Goal: Task Accomplishment & Management: Use online tool/utility

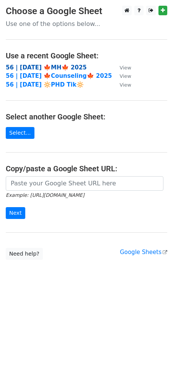
click at [47, 65] on strong "56 | OCT 8 🍁MH🍁 2025" at bounding box center [46, 67] width 81 height 7
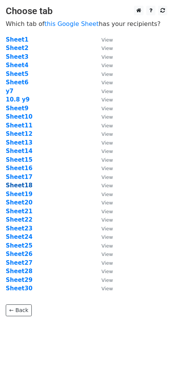
click at [24, 188] on strong "Sheet18" at bounding box center [19, 185] width 27 height 7
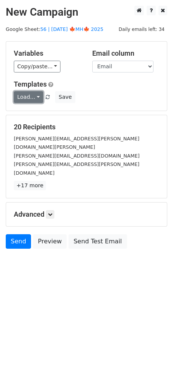
click at [30, 95] on link "Load..." at bounding box center [28, 97] width 29 height 12
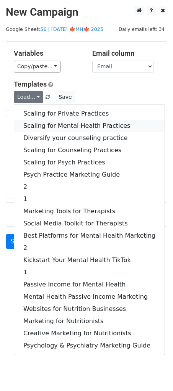
click at [38, 123] on link "Scaling for Mental Health Practices" at bounding box center [89, 126] width 150 height 12
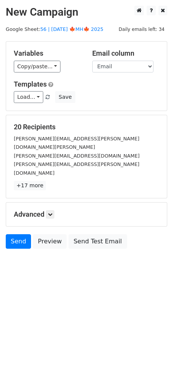
click at [56, 205] on div "Advanced Tracking Track Opens UTM Codes Track Clicks Filters Only include sprea…" at bounding box center [86, 215] width 160 height 24
click at [48, 210] on link at bounding box center [50, 214] width 8 height 8
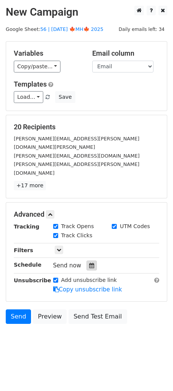
click at [90, 263] on icon at bounding box center [91, 265] width 5 height 5
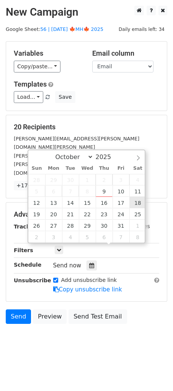
type input "2025-10-18 12:00"
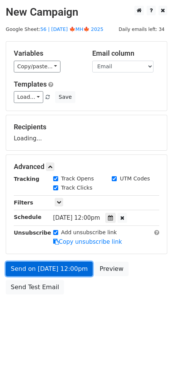
click at [68, 267] on link "Send on Oct 18 at 12:00pm" at bounding box center [49, 269] width 87 height 15
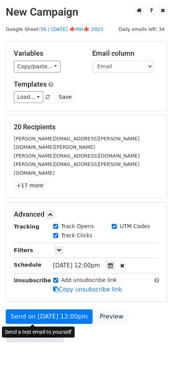
click at [37, 328] on link "Send Test Email" at bounding box center [35, 335] width 58 height 15
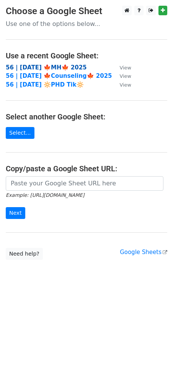
click at [51, 68] on strong "56 | OCT 8 🍁MH🍁 2025" at bounding box center [46, 67] width 81 height 7
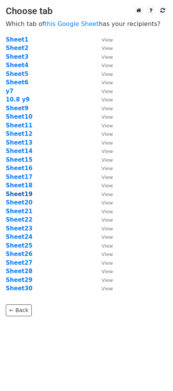
click at [24, 196] on strong "Sheet19" at bounding box center [19, 194] width 27 height 7
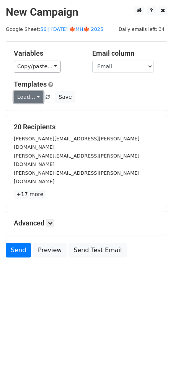
click at [28, 98] on link "Load..." at bounding box center [28, 97] width 29 height 12
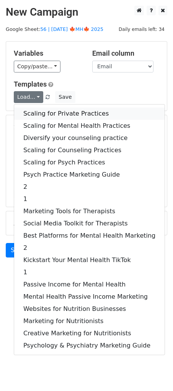
click at [56, 117] on link "Scaling for Private Practices" at bounding box center [89, 114] width 150 height 12
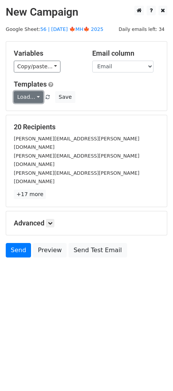
click at [29, 98] on link "Load..." at bounding box center [28, 97] width 29 height 12
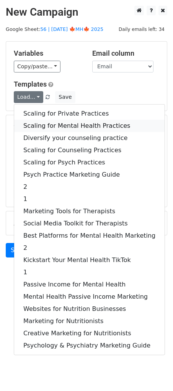
click at [45, 125] on link "Scaling for Mental Health Practices" at bounding box center [89, 126] width 150 height 12
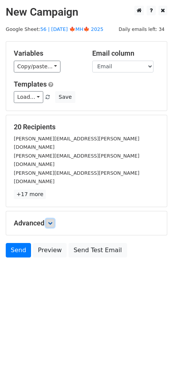
click at [50, 221] on icon at bounding box center [50, 223] width 5 height 5
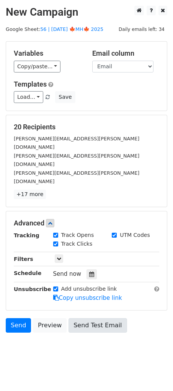
click at [87, 269] on div at bounding box center [91, 274] width 10 height 10
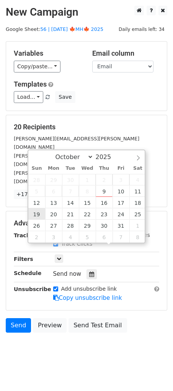
type input "2025-10-19 12:00"
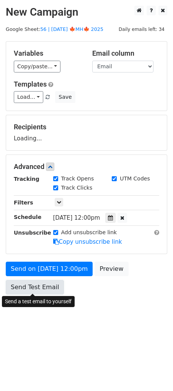
click at [39, 285] on link "Send Test Email" at bounding box center [35, 287] width 58 height 15
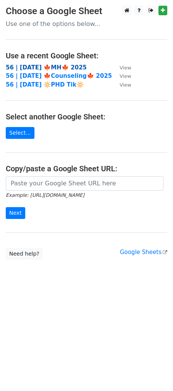
click at [60, 67] on strong "56 | [DATE] 🍁MH🍁 2025" at bounding box center [46, 67] width 81 height 7
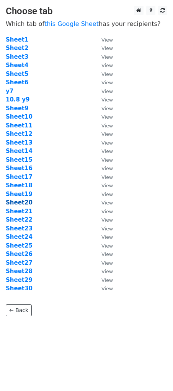
click at [22, 202] on strong "Sheet20" at bounding box center [19, 202] width 27 height 7
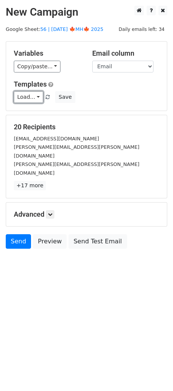
click at [23, 102] on link "Load..." at bounding box center [28, 97] width 29 height 12
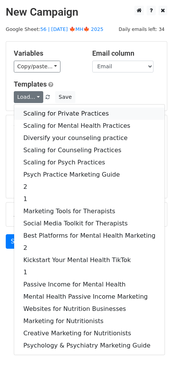
click at [39, 114] on link "Scaling for Private Practices" at bounding box center [89, 114] width 150 height 12
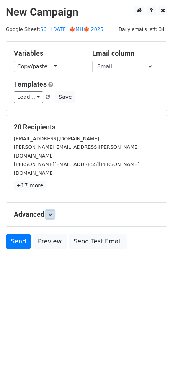
click at [48, 210] on link at bounding box center [50, 214] width 8 height 8
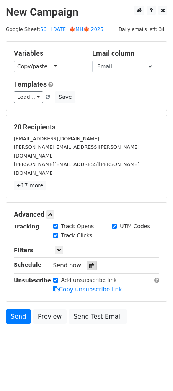
click at [90, 263] on icon at bounding box center [91, 265] width 5 height 5
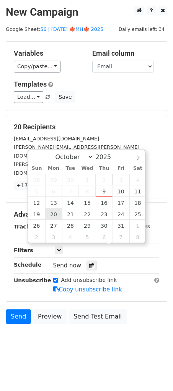
type input "2025-10-20 12:00"
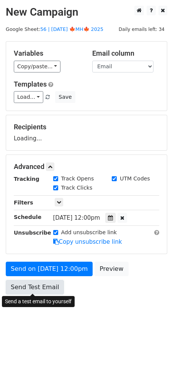
click at [32, 291] on link "Send Test Email" at bounding box center [35, 287] width 58 height 15
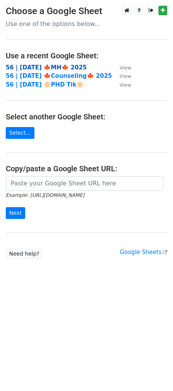
click at [37, 66] on strong "56 | [DATE] 🍁MH🍁 2025" at bounding box center [46, 67] width 81 height 7
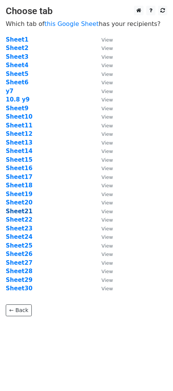
click at [22, 210] on strong "Sheet21" at bounding box center [19, 211] width 27 height 7
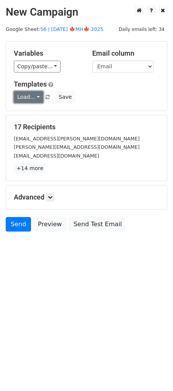
click at [29, 101] on link "Load..." at bounding box center [28, 97] width 29 height 12
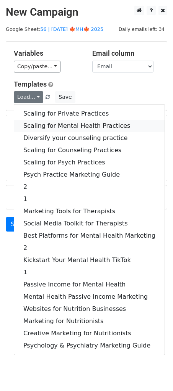
click at [48, 121] on link "Scaling for Mental Health Practices" at bounding box center [89, 126] width 150 height 12
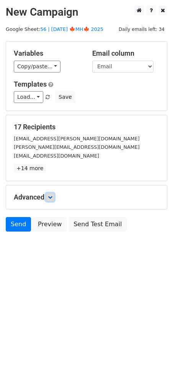
click at [52, 197] on icon at bounding box center [50, 197] width 5 height 5
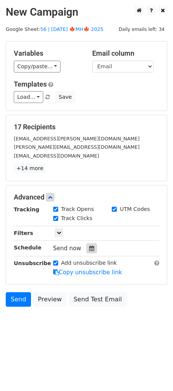
click at [86, 251] on div at bounding box center [91, 249] width 10 height 10
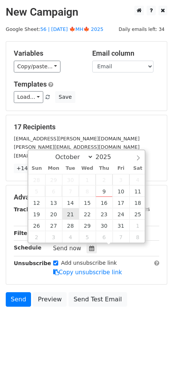
type input "2025-10-21 12:00"
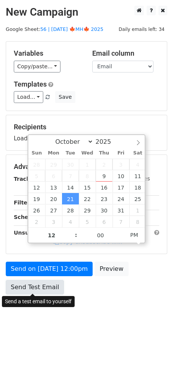
click at [43, 286] on link "Send Test Email" at bounding box center [35, 287] width 58 height 15
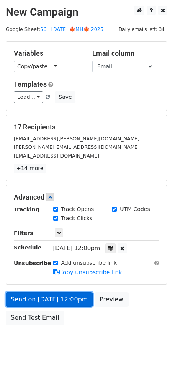
click at [42, 297] on link "Send on Oct 21 at 12:00pm" at bounding box center [49, 299] width 87 height 15
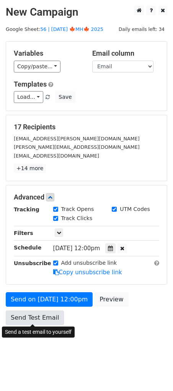
click at [32, 322] on link "Send Test Email" at bounding box center [35, 318] width 58 height 15
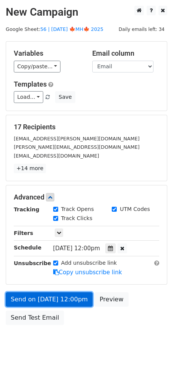
click at [40, 298] on link "Send on Oct 21 at 12:00pm" at bounding box center [49, 299] width 87 height 15
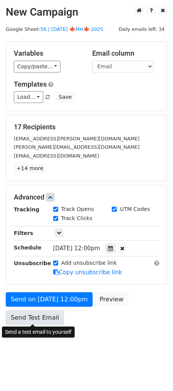
click at [34, 316] on link "Send Test Email" at bounding box center [35, 318] width 58 height 15
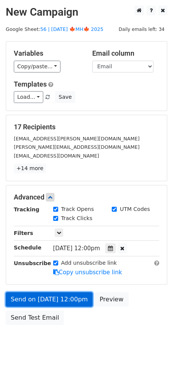
click at [39, 296] on link "Send on Oct 21 at 12:00pm" at bounding box center [49, 299] width 87 height 15
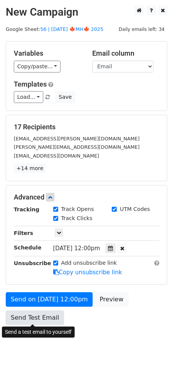
click at [34, 312] on link "Send Test Email" at bounding box center [35, 318] width 58 height 15
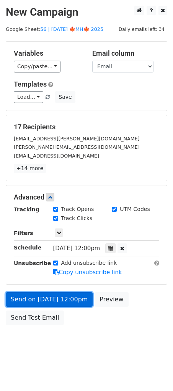
click at [39, 295] on link "Send on Oct 21 at 12:00pm" at bounding box center [49, 299] width 87 height 15
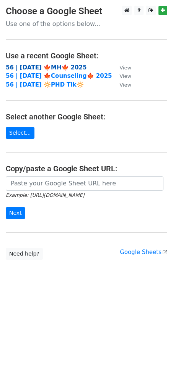
click at [39, 69] on strong "56 | [DATE] 🍁MH🍁 2025" at bounding box center [46, 67] width 81 height 7
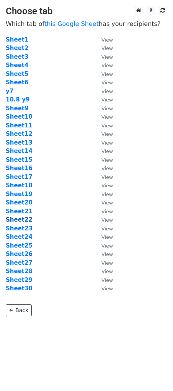
click at [24, 219] on strong "Sheet22" at bounding box center [19, 219] width 27 height 7
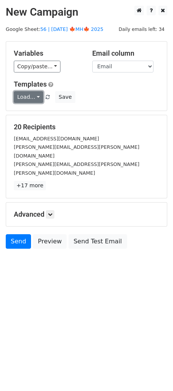
click at [29, 95] on link "Load..." at bounding box center [28, 97] width 29 height 12
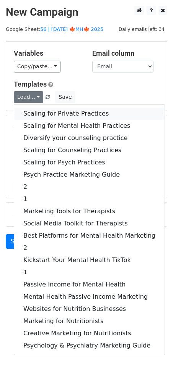
click at [41, 110] on link "Scaling for Private Practices" at bounding box center [89, 114] width 150 height 12
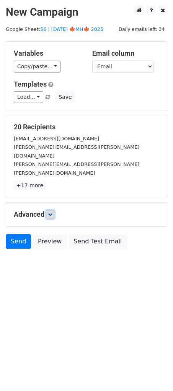
click at [52, 212] on icon at bounding box center [50, 214] width 5 height 5
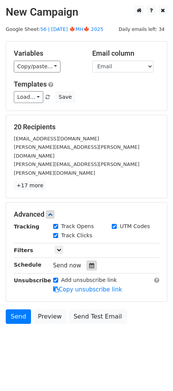
click at [89, 263] on icon at bounding box center [91, 265] width 5 height 5
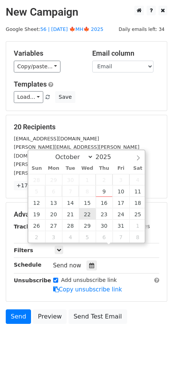
type input "2025-10-22 12:00"
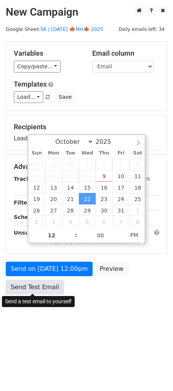
click at [39, 287] on link "Send Test Email" at bounding box center [35, 287] width 58 height 15
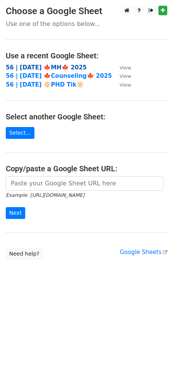
click at [47, 67] on strong "56 | [DATE] 🍁MH🍁 2025" at bounding box center [46, 67] width 81 height 7
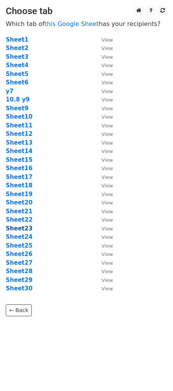
click at [26, 229] on strong "Sheet23" at bounding box center [19, 228] width 27 height 7
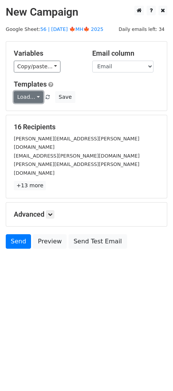
click at [25, 96] on link "Load..." at bounding box center [28, 97] width 29 height 12
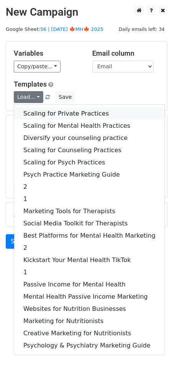
click at [38, 114] on link "Scaling for Private Practices" at bounding box center [89, 114] width 150 height 12
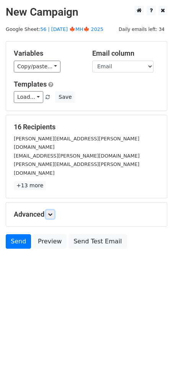
drag, startPoint x: 54, startPoint y: 194, endPoint x: 56, endPoint y: 204, distance: 9.8
click at [52, 212] on icon at bounding box center [50, 214] width 5 height 5
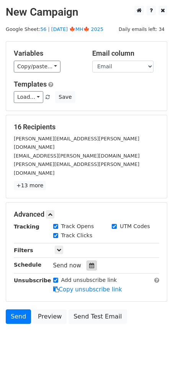
click at [86, 261] on div at bounding box center [91, 266] width 10 height 10
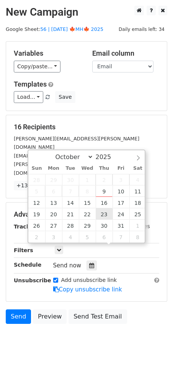
type input "[DATE] 12:00"
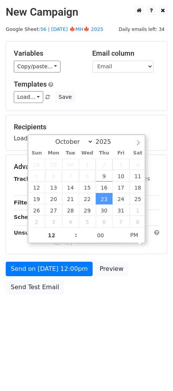
click at [43, 295] on div "Send on [DATE] 12:00pm Preview Send Test Email" at bounding box center [86, 280] width 173 height 37
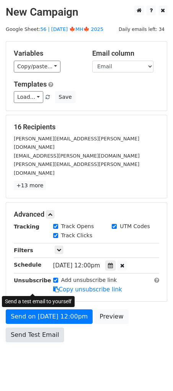
click at [43, 291] on form "Variables Copy/paste... {{Name}} {{Email}} Email column Name Email Templates Lo…" at bounding box center [86, 193] width 161 height 305
click at [45, 328] on link "Send Test Email" at bounding box center [35, 335] width 58 height 15
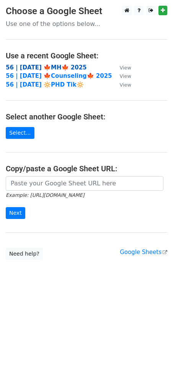
click at [37, 65] on strong "56 | OCT 8 🍁MH🍁 2025" at bounding box center [46, 67] width 81 height 7
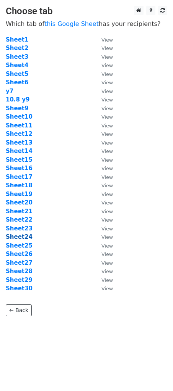
click at [23, 235] on strong "Sheet24" at bounding box center [19, 237] width 27 height 7
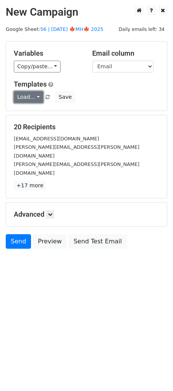
click at [29, 102] on link "Load..." at bounding box center [28, 97] width 29 height 12
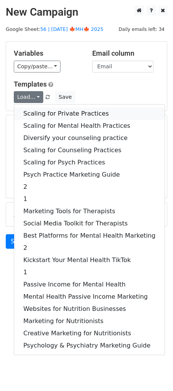
click at [45, 113] on link "Scaling for Private Practices" at bounding box center [89, 114] width 150 height 12
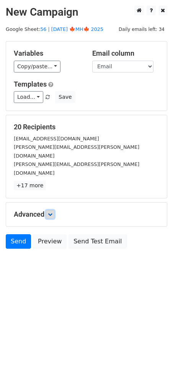
click at [52, 212] on icon at bounding box center [50, 214] width 5 height 5
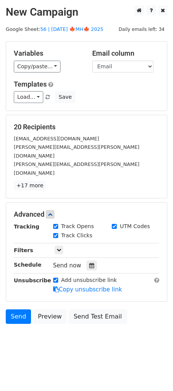
click at [88, 254] on div "Tracking Track Opens UTM Codes Track Clicks Filters Only include spreadsheet ro…" at bounding box center [86, 258] width 145 height 71
click at [92, 261] on div at bounding box center [91, 266] width 10 height 10
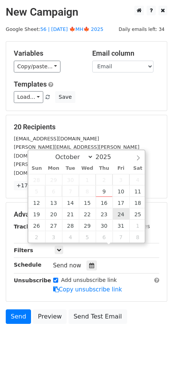
type input "2025-10-24 12:00"
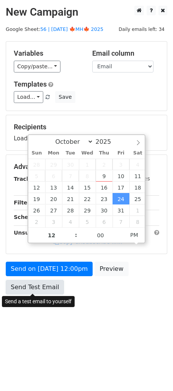
click at [54, 281] on link "Send Test Email" at bounding box center [35, 287] width 58 height 15
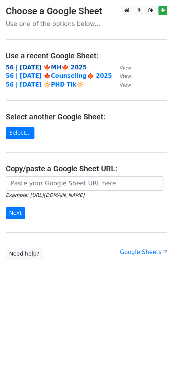
click at [50, 67] on strong "56 | [DATE] 🍁MH🍁 2025" at bounding box center [46, 67] width 81 height 7
